Goal: Check status: Check status

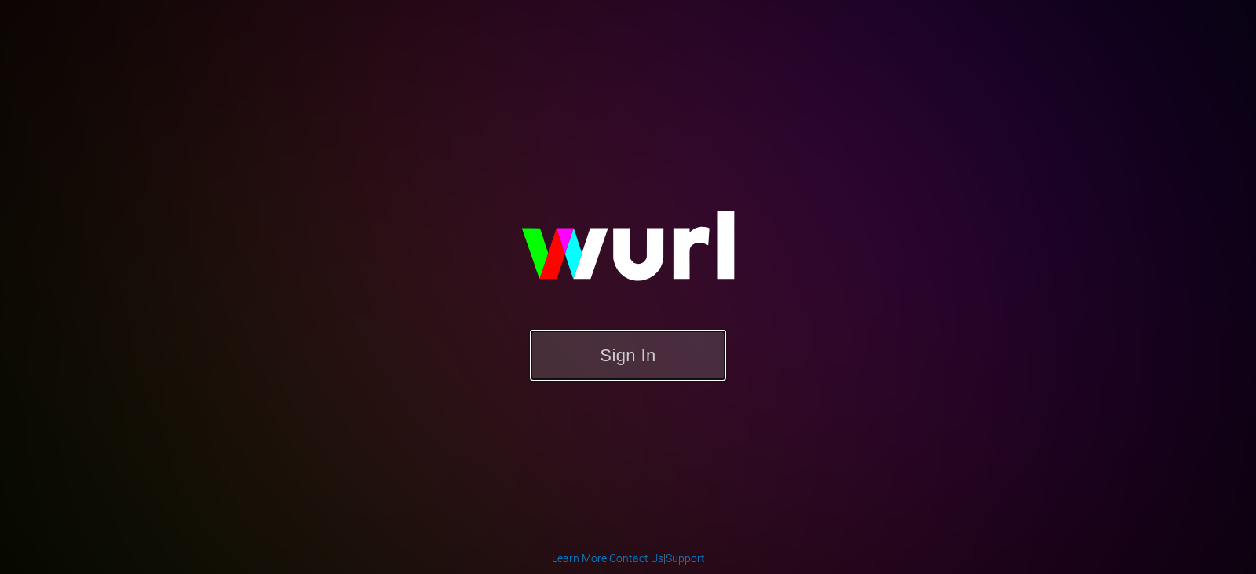
click at [554, 351] on button "Sign In" at bounding box center [628, 355] width 196 height 51
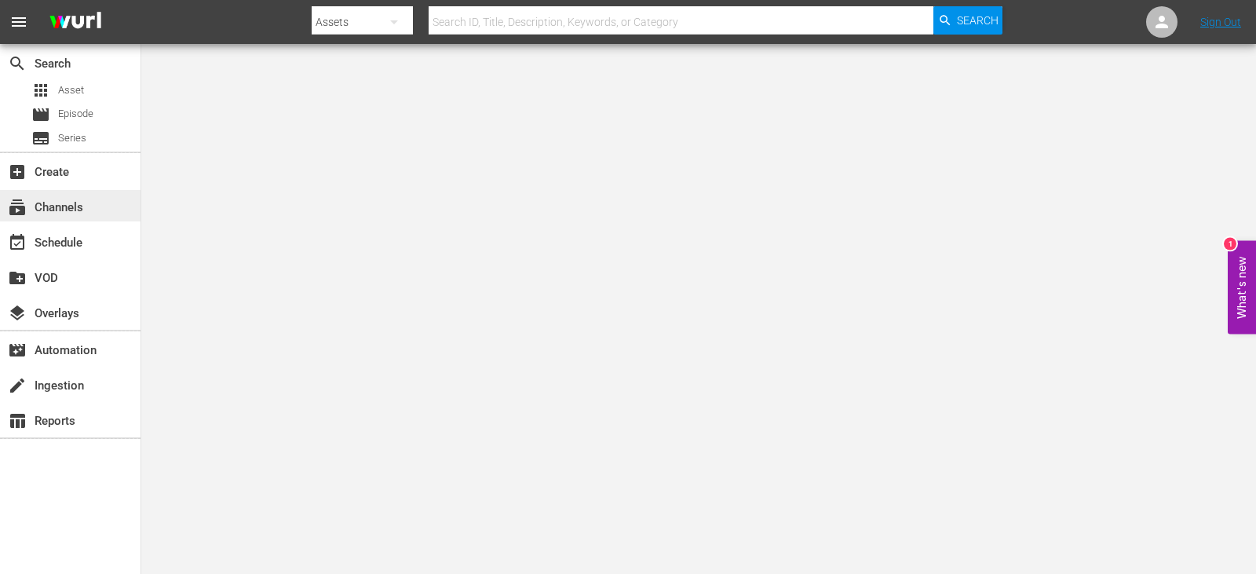
click at [35, 210] on div "subscriptions Channels" at bounding box center [44, 205] width 88 height 14
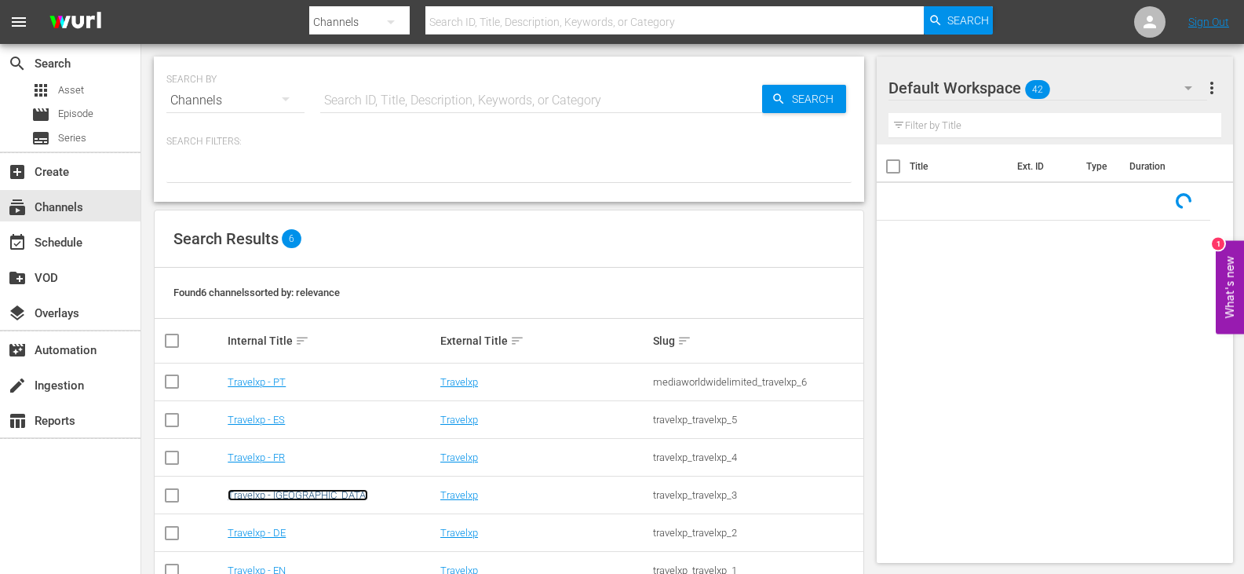
click at [257, 493] on link "Travelxp - [GEOGRAPHIC_DATA]" at bounding box center [298, 495] width 140 height 12
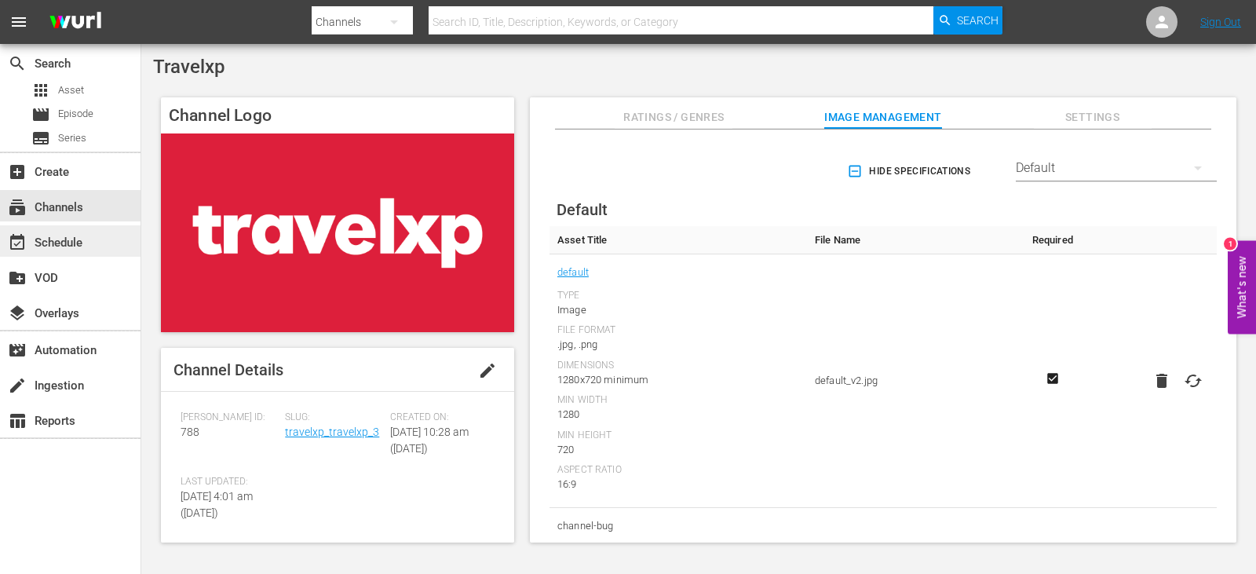
click at [76, 242] on div "event_available Schedule" at bounding box center [44, 240] width 88 height 14
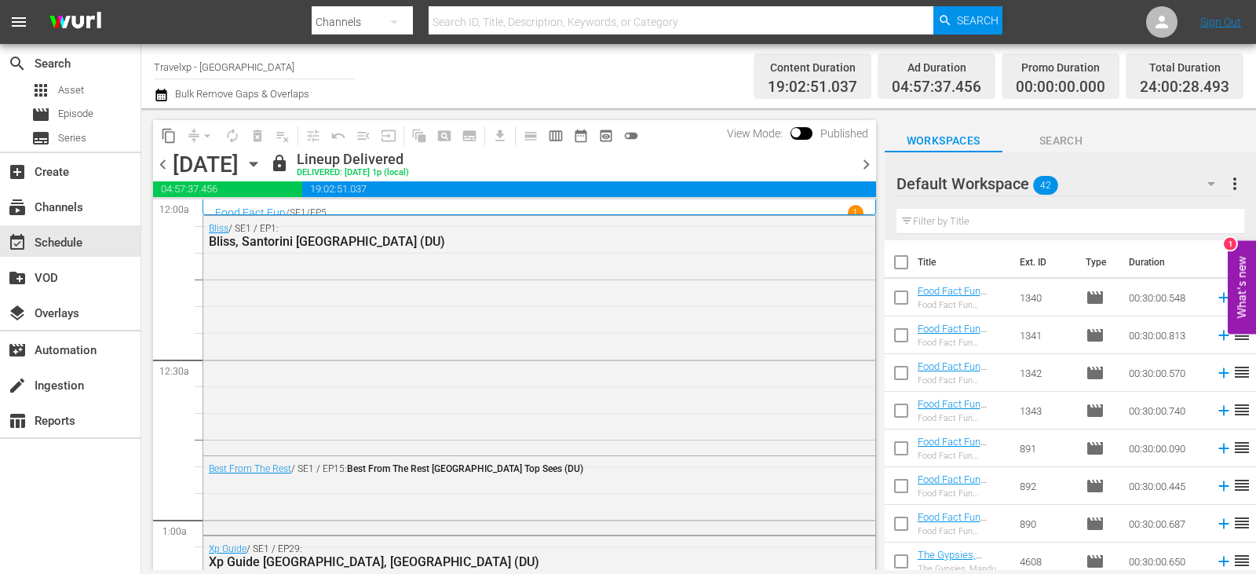
click at [867, 165] on span "chevron_right" at bounding box center [866, 165] width 20 height 20
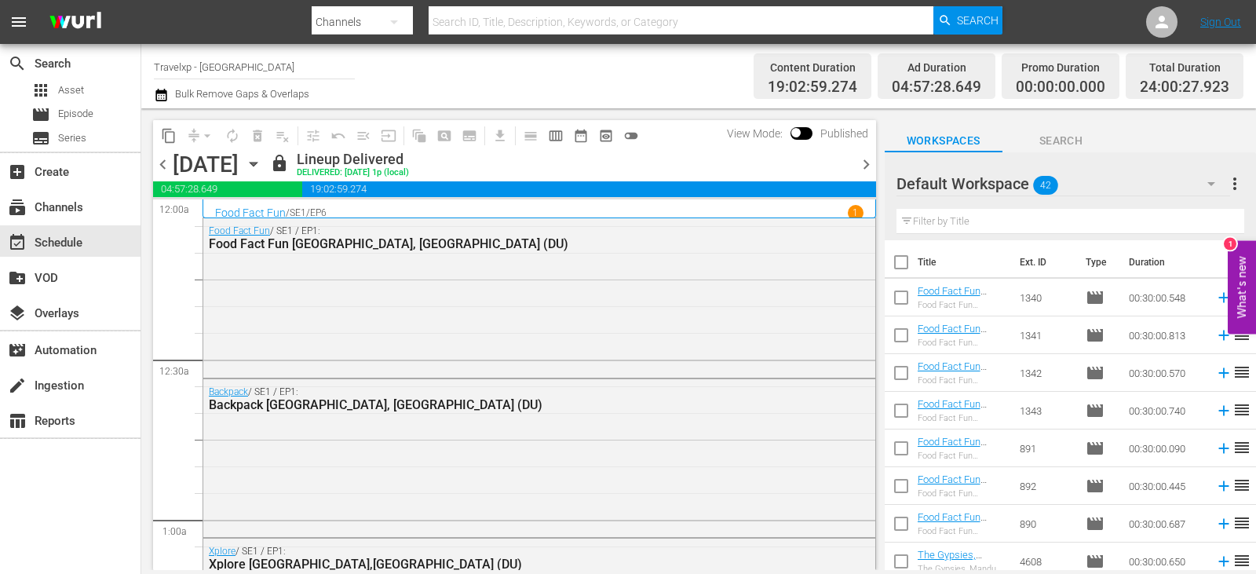
click at [870, 163] on span "chevron_right" at bounding box center [866, 165] width 20 height 20
